Goal: Transaction & Acquisition: Purchase product/service

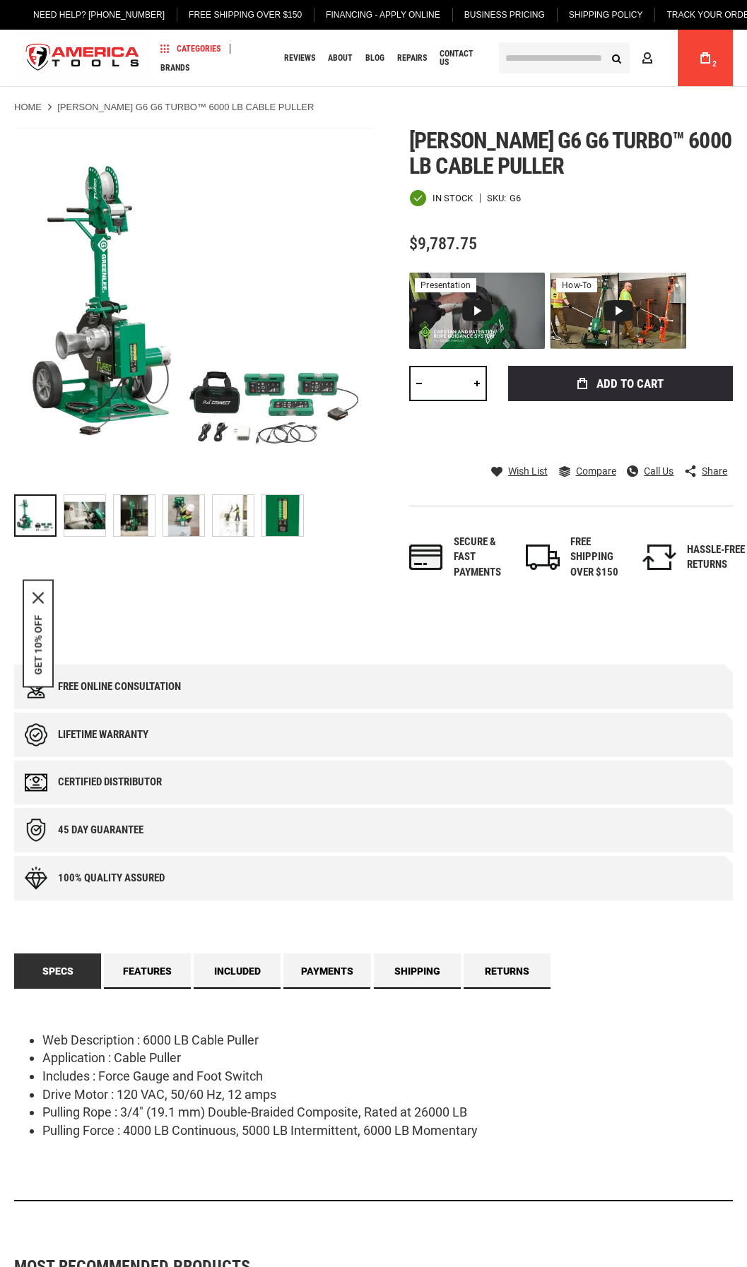
drag, startPoint x: 0, startPoint y: 0, endPoint x: 512, endPoint y: 54, distance: 514.9
click at [512, 54] on input "text" at bounding box center [564, 57] width 131 height 31
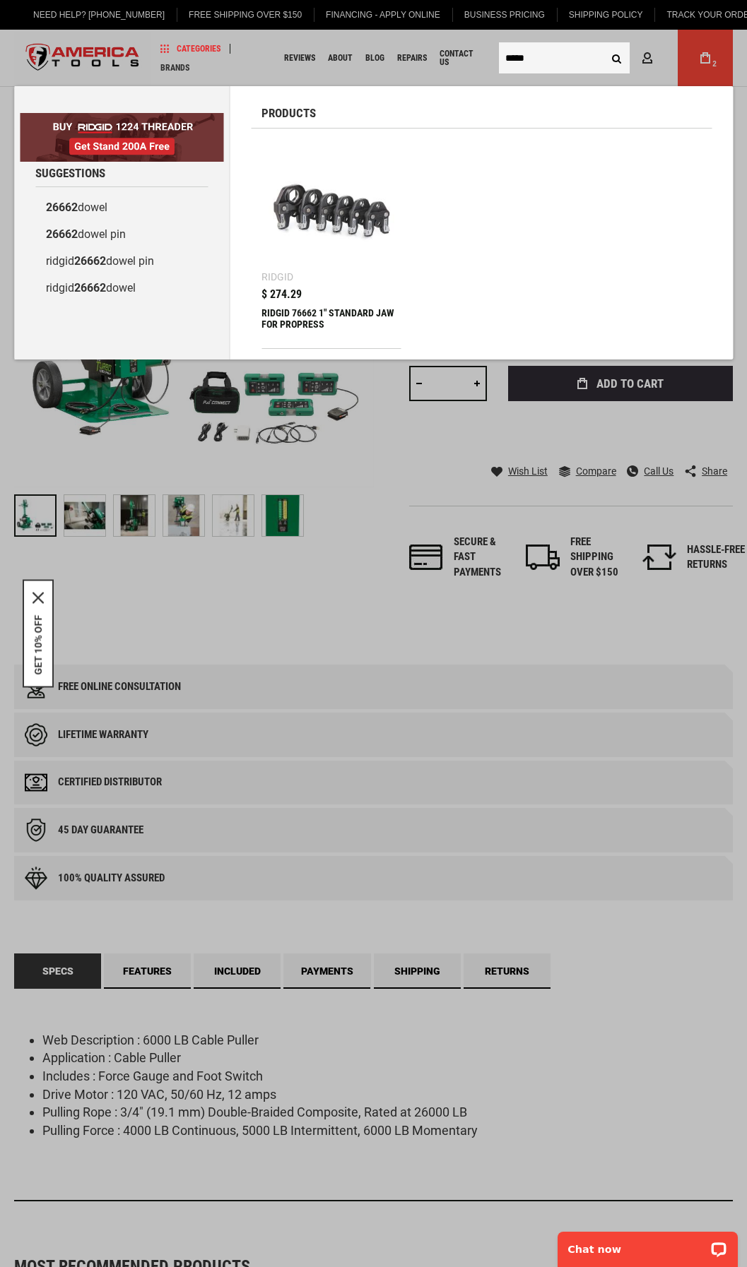
type input "*****"
click at [330, 245] on img at bounding box center [330, 208] width 125 height 125
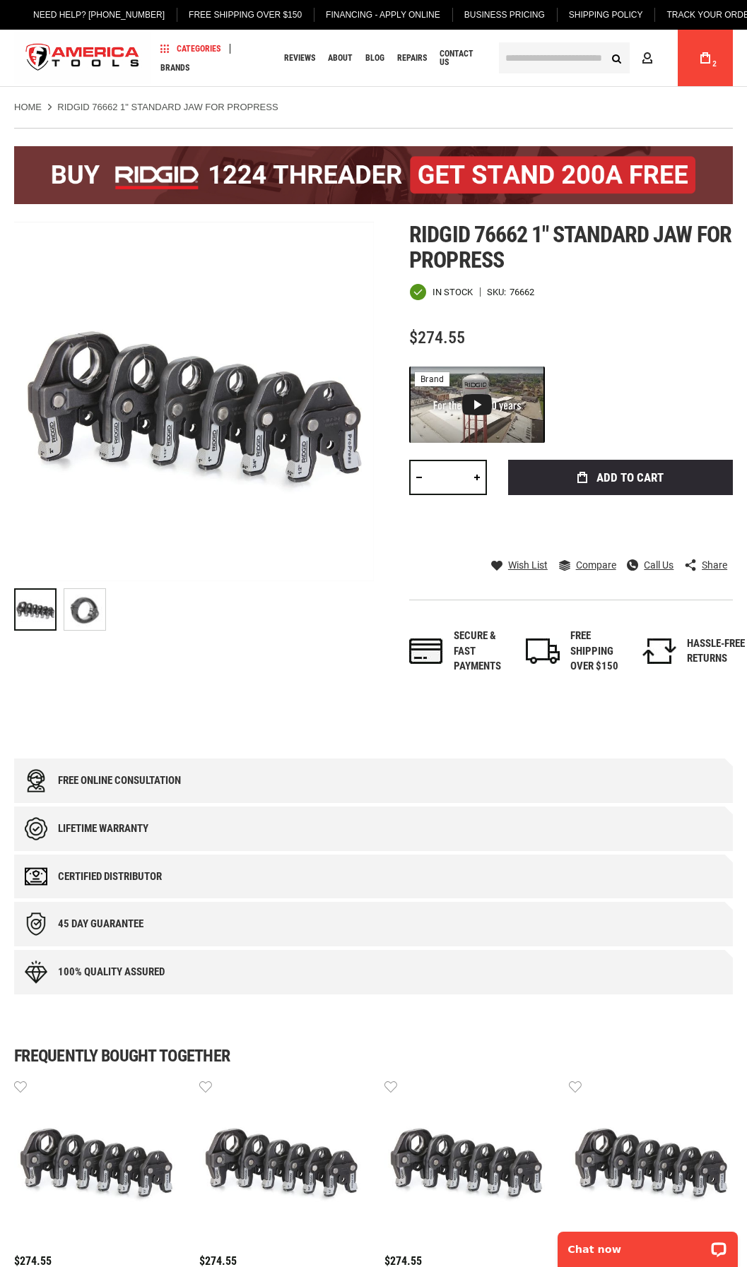
click at [554, 59] on input "text" at bounding box center [564, 57] width 131 height 31
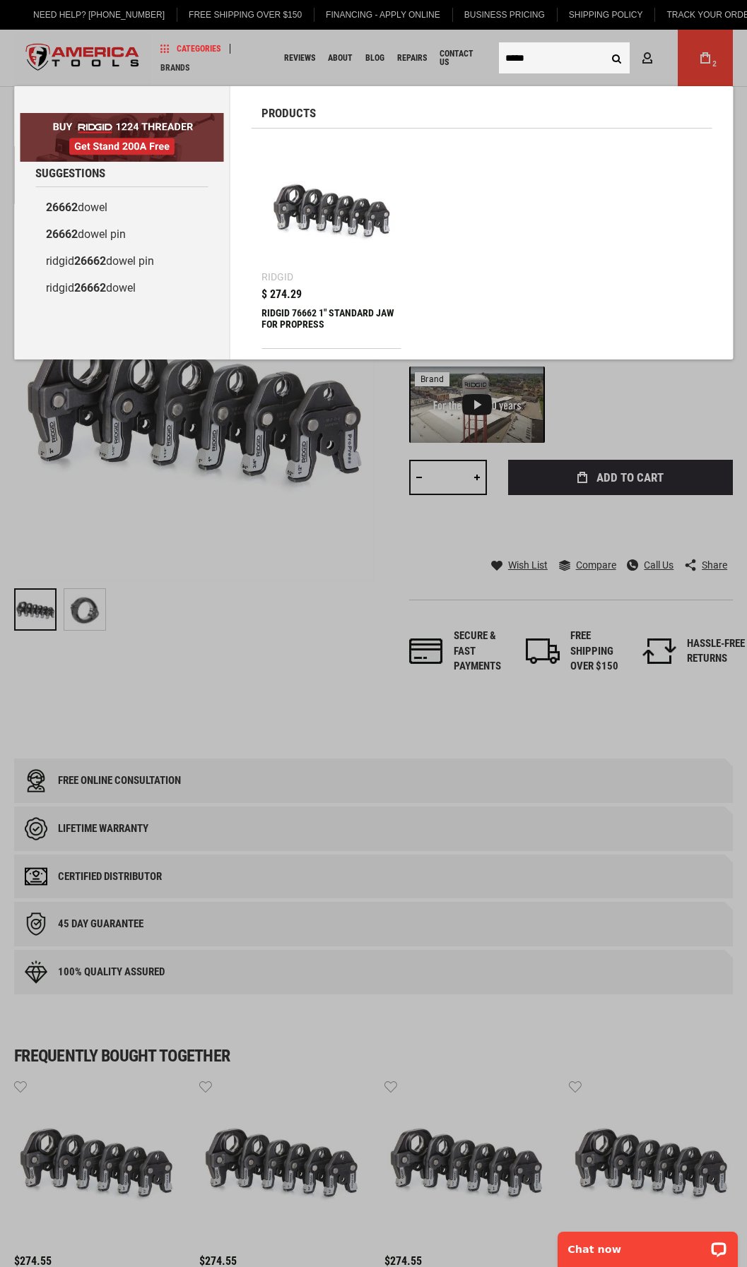
type input "*****"
click at [576, 142] on ul "Ridgid $ 274.29 RIDGID 76662 1" STANDARD JAW FOR PROPRESS" at bounding box center [481, 244] width 461 height 210
click at [265, 718] on body "The store will not work correctly in the case when cookies are disabled. Langua…" at bounding box center [373, 1231] width 747 height 2463
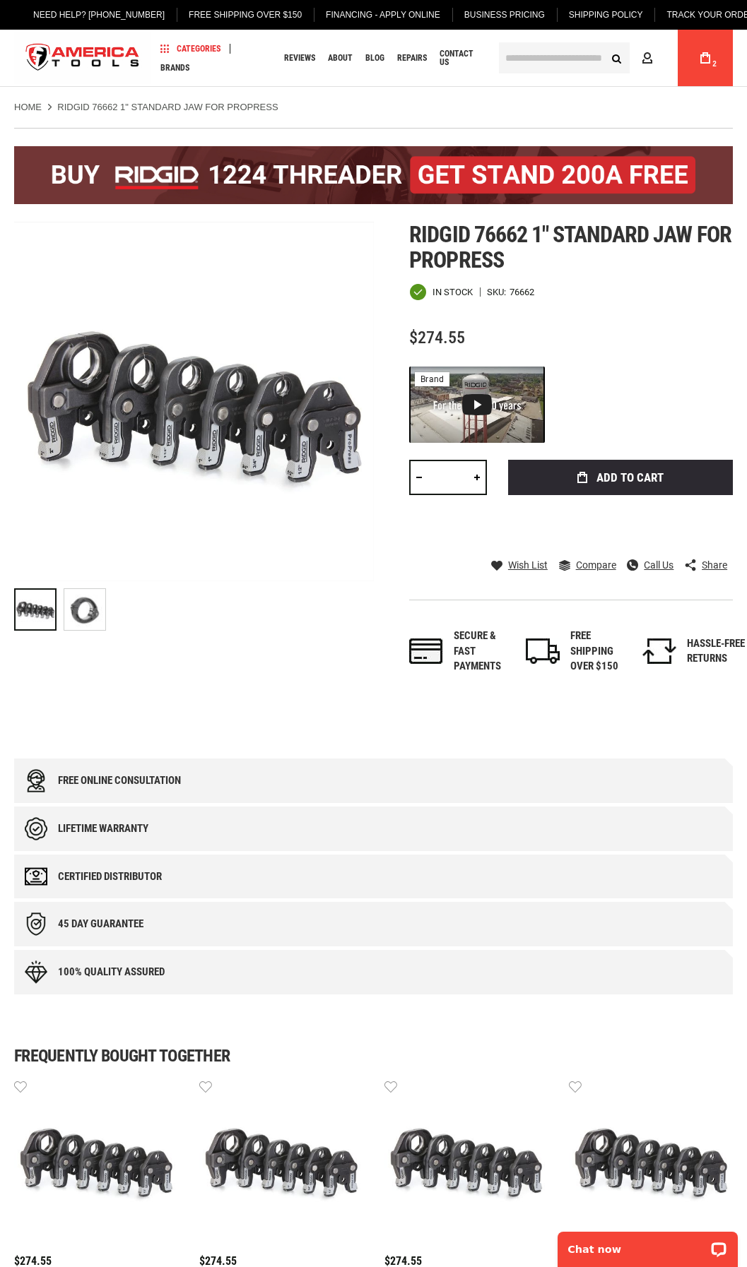
click at [497, 340] on div "$274.55" at bounding box center [570, 338] width 323 height 18
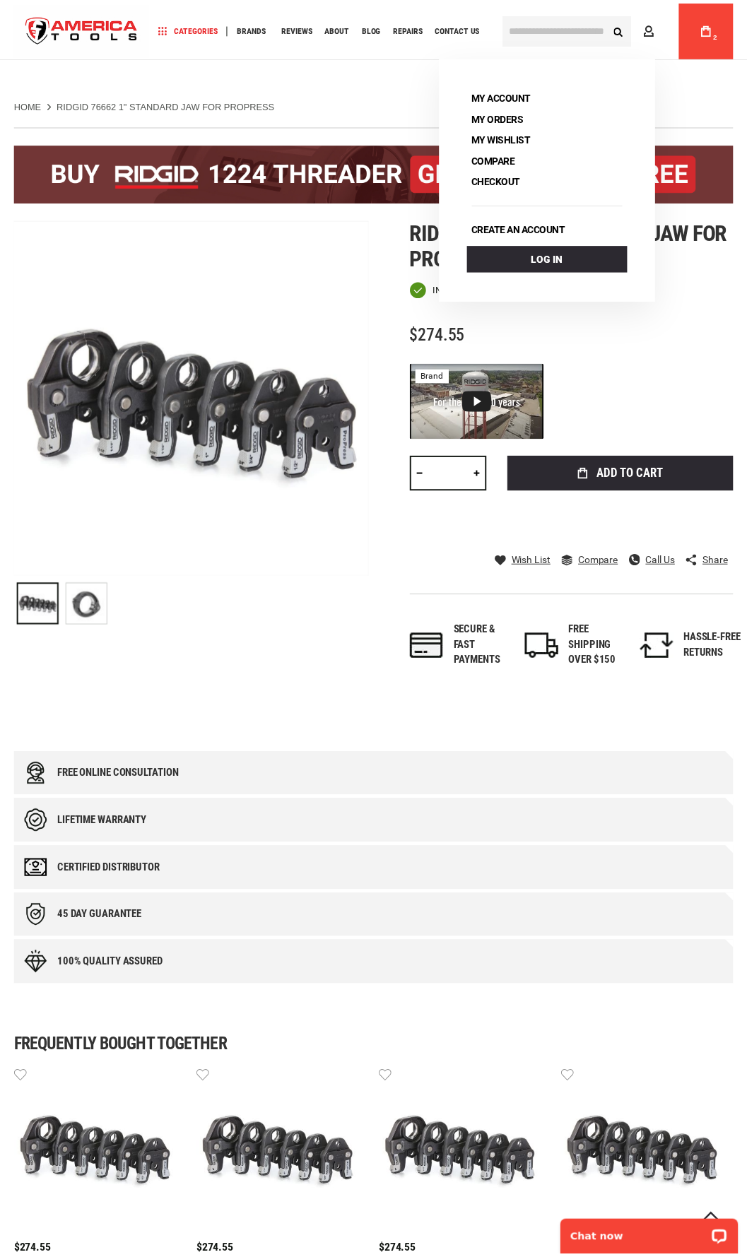
scroll to position [141, 0]
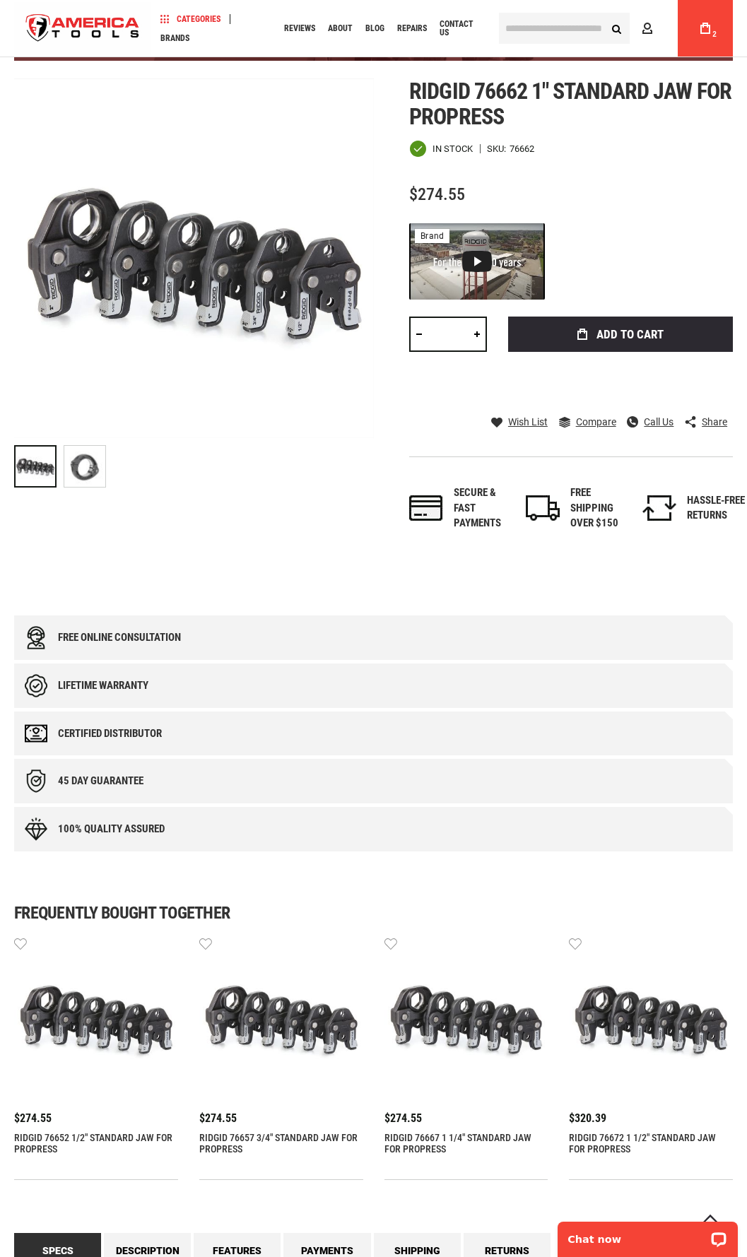
click at [93, 20] on img "store logo" at bounding box center [82, 28] width 137 height 53
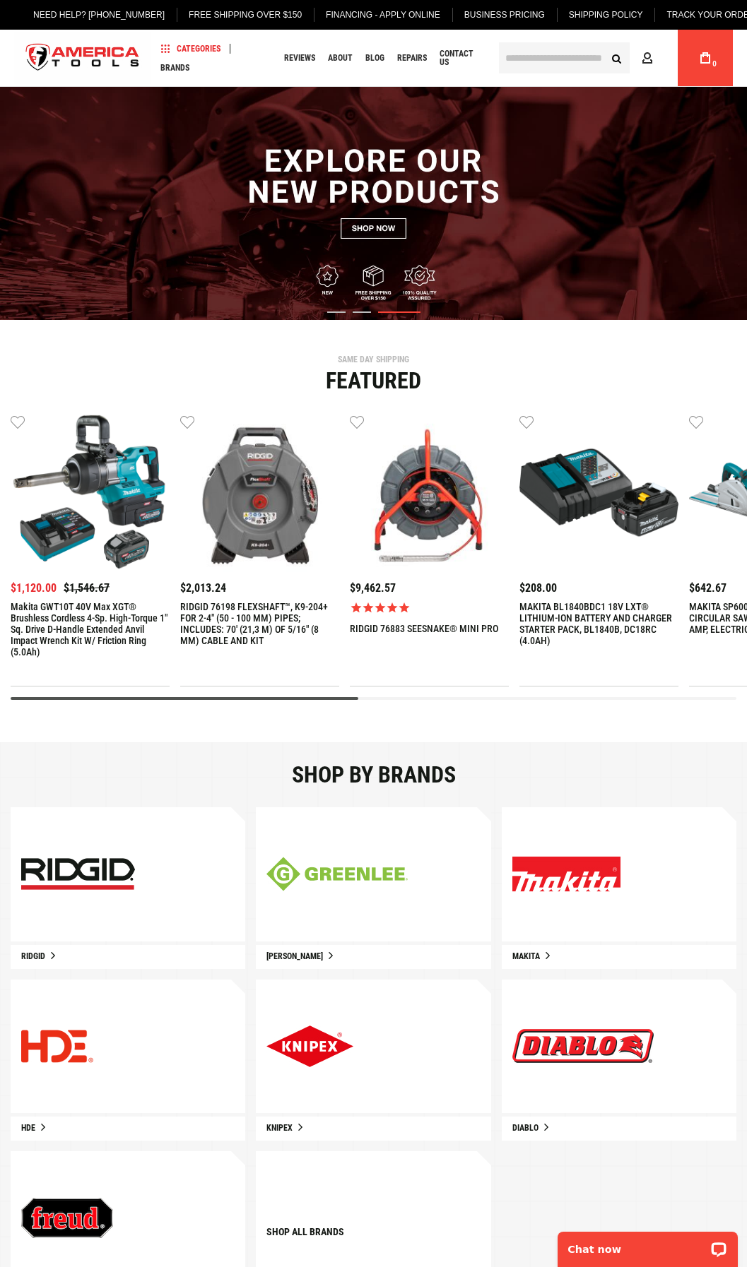
click at [441, 537] on img "3 / 9" at bounding box center [429, 492] width 159 height 159
